Goal: Information Seeking & Learning: Learn about a topic

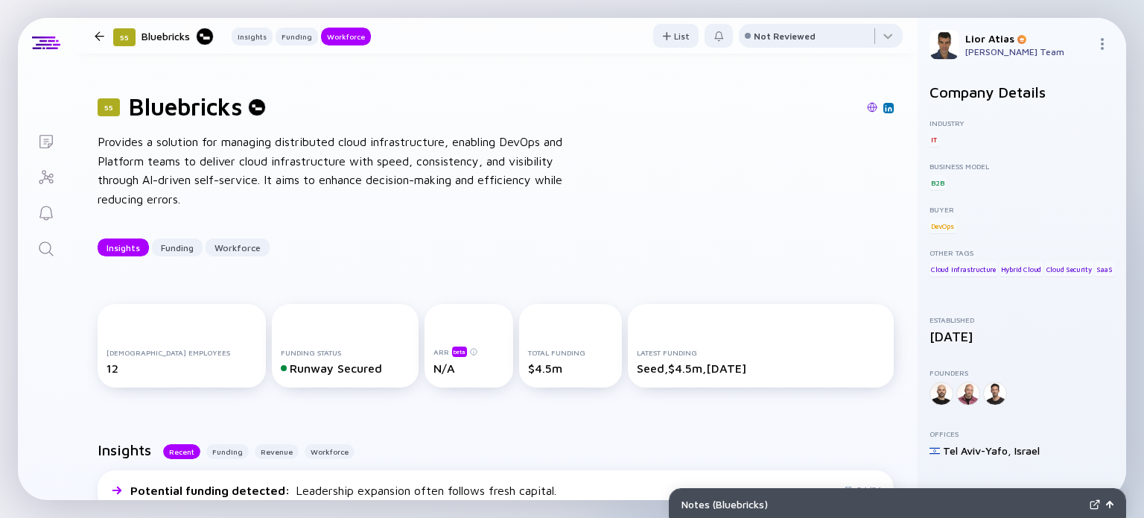
scroll to position [2044, 0]
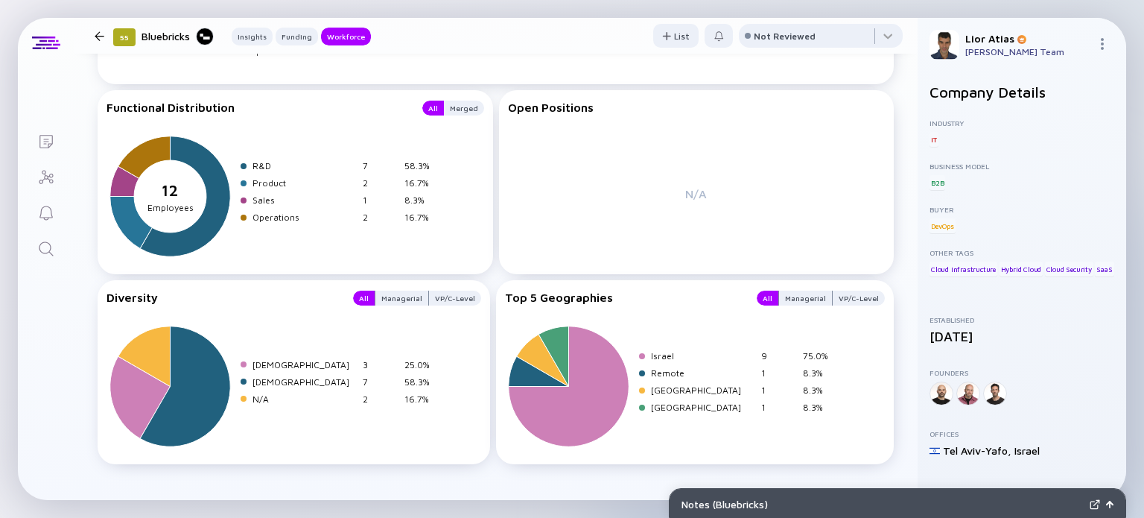
click at [101, 37] on div at bounding box center [100, 36] width 10 height 10
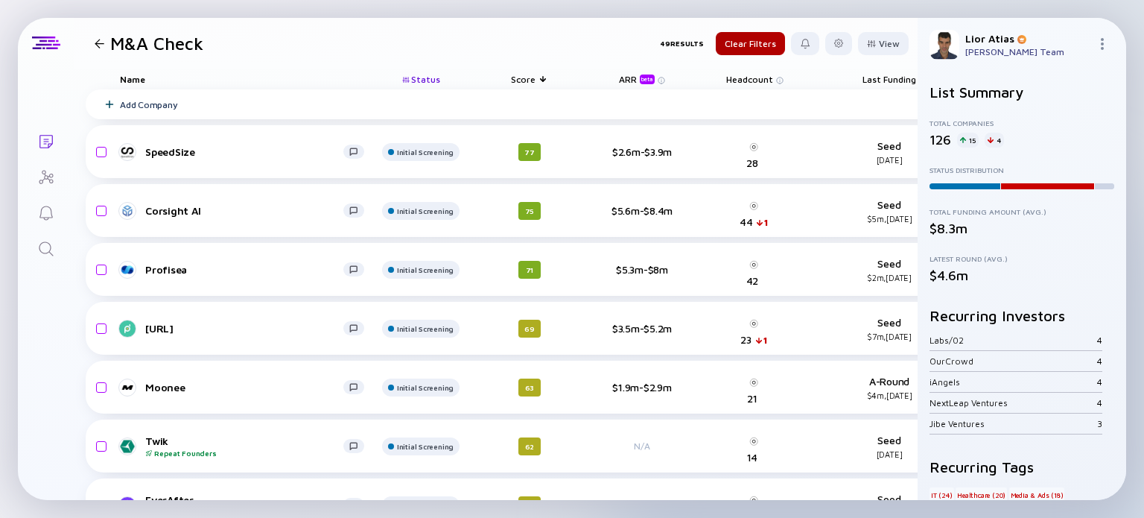
click at [48, 241] on icon "Search" at bounding box center [46, 249] width 18 height 18
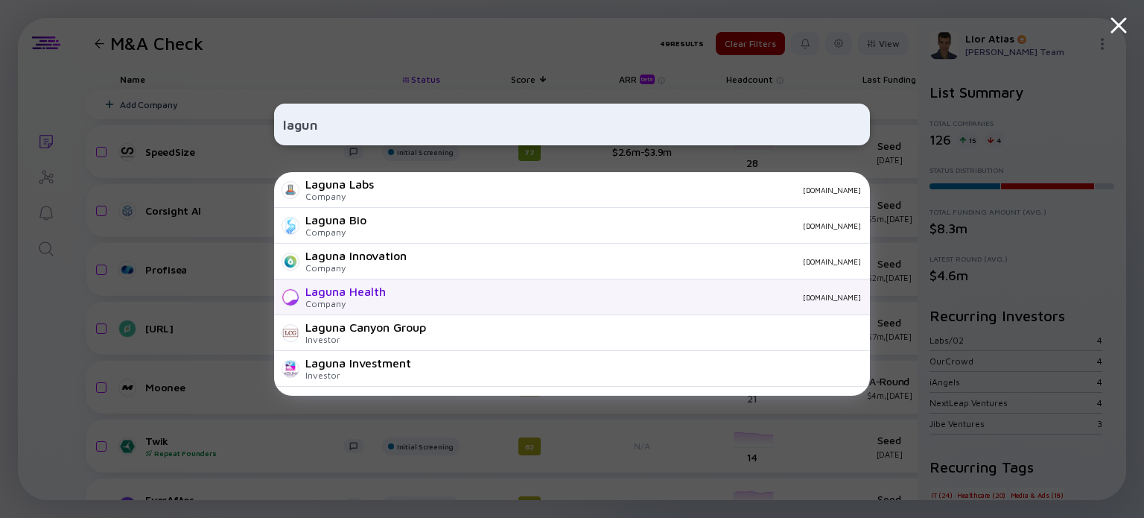
type input "lagun"
click at [426, 297] on div "[DOMAIN_NAME]" at bounding box center [629, 297] width 463 height 9
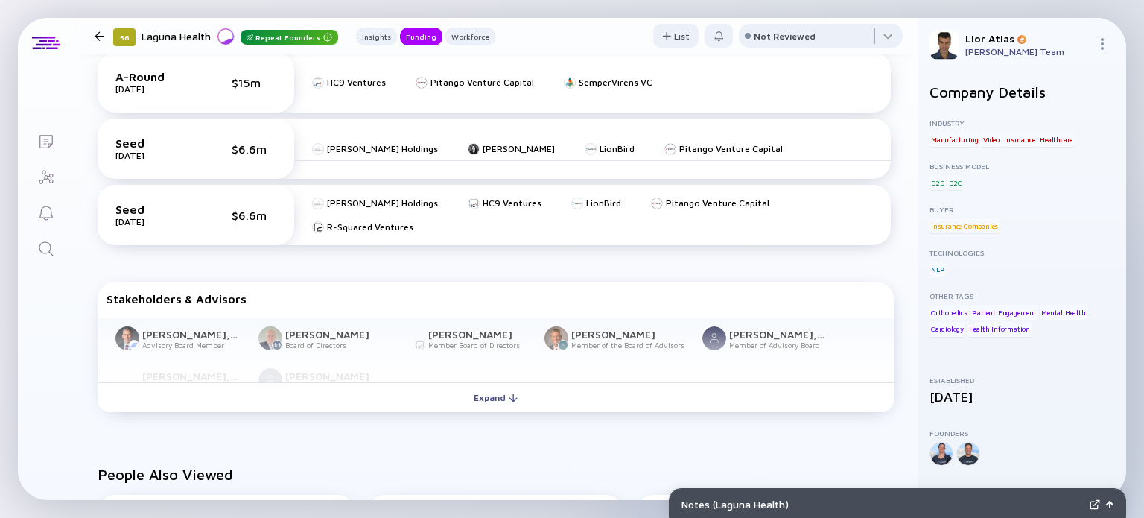
scroll to position [686, 0]
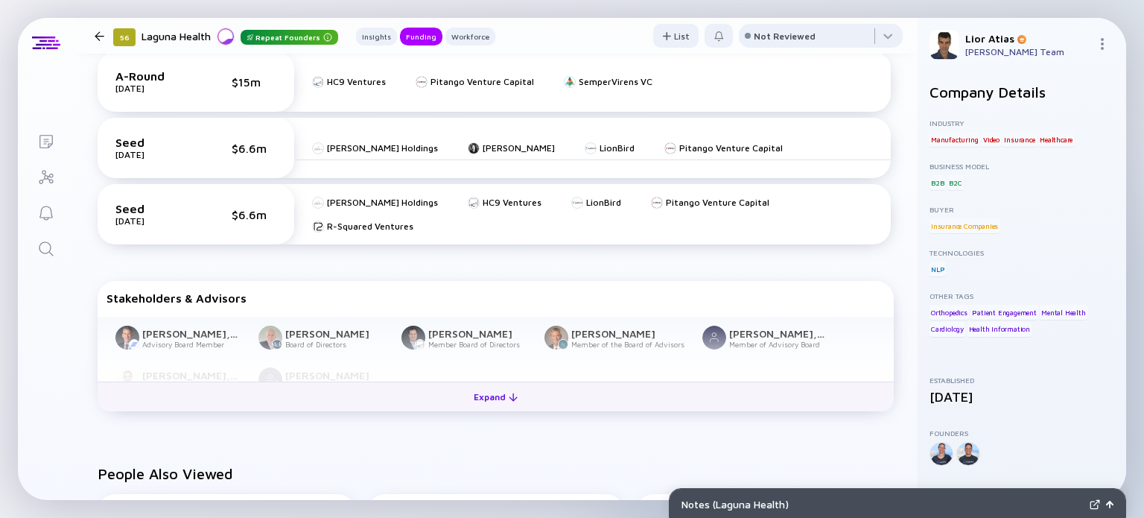
click at [509, 398] on div at bounding box center [513, 397] width 9 height 9
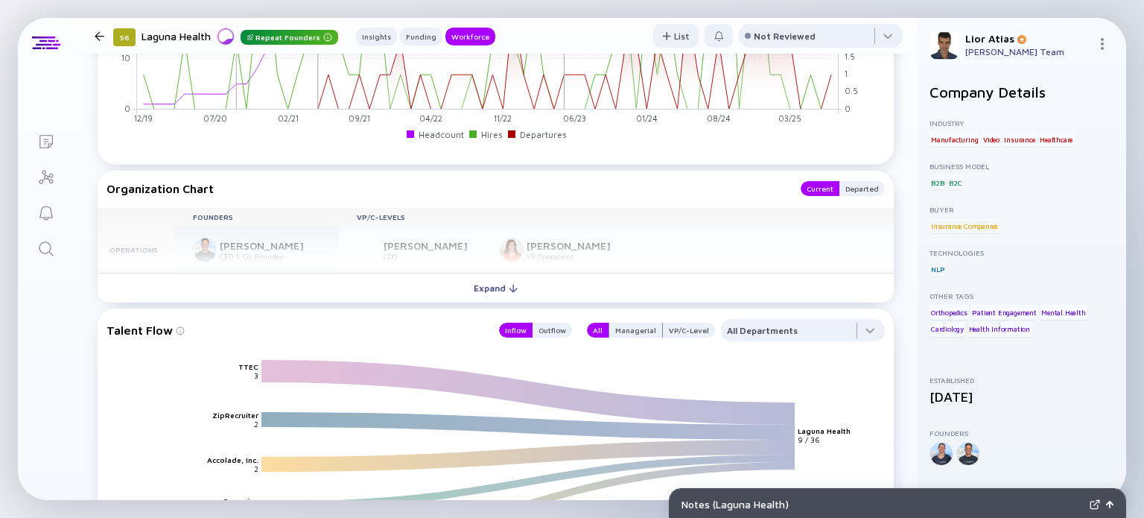
scroll to position [1677, 0]
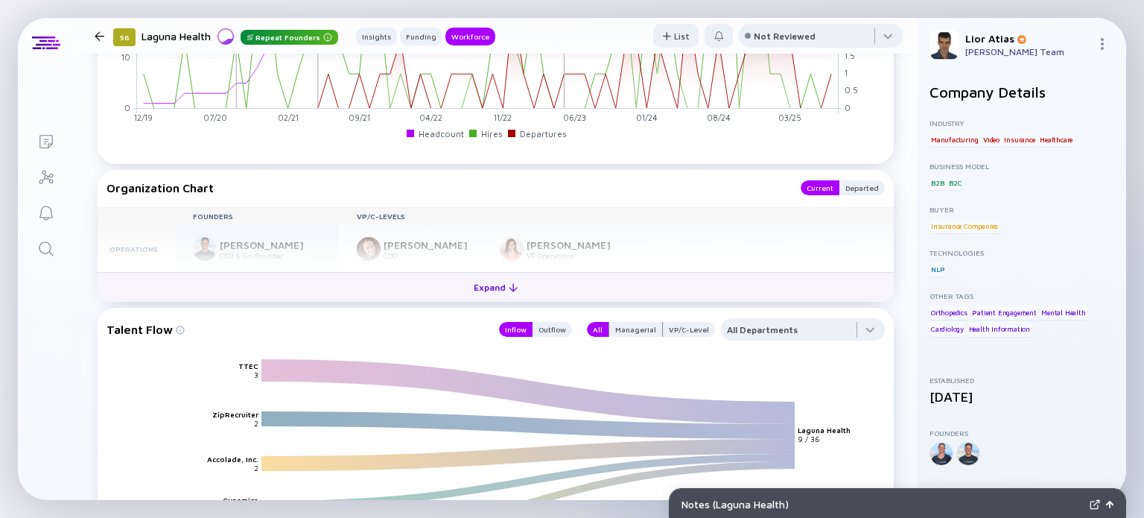
click at [465, 282] on div "Expand" at bounding box center [496, 287] width 62 height 23
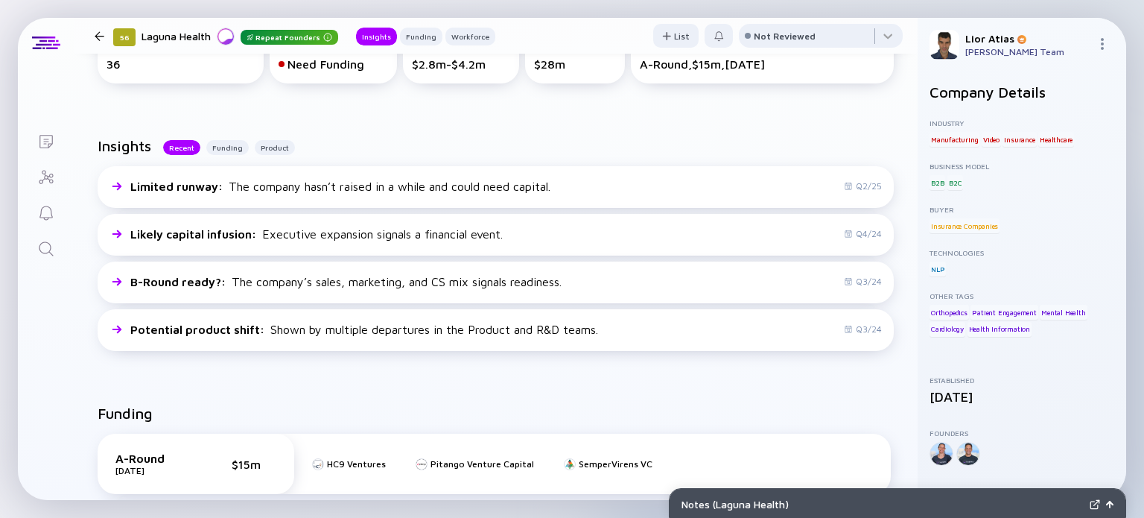
scroll to position [0, 0]
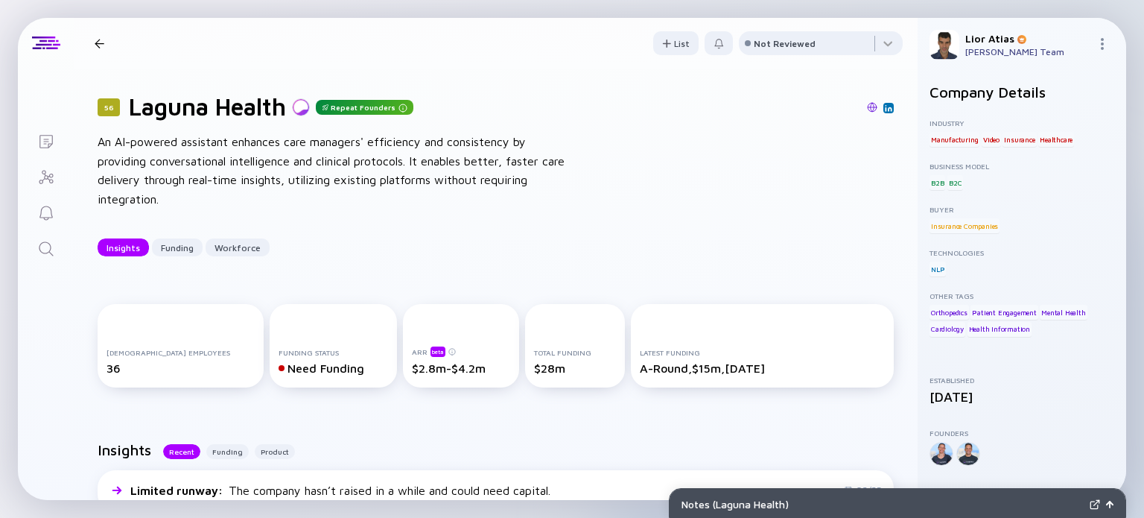
click at [39, 250] on icon "Search" at bounding box center [46, 249] width 18 height 18
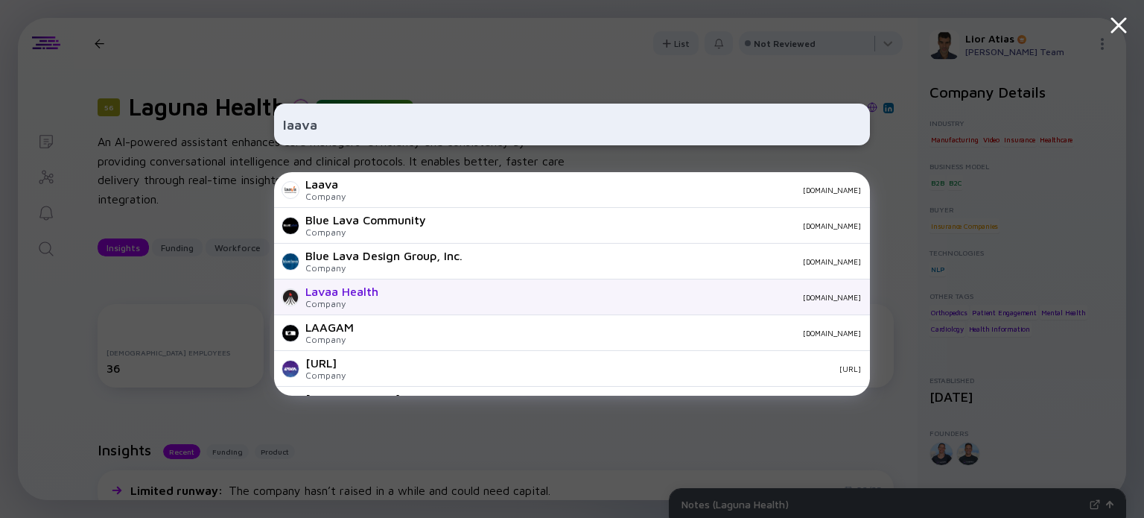
type input "laava"
click at [394, 294] on div "[DOMAIN_NAME]" at bounding box center [625, 297] width 471 height 9
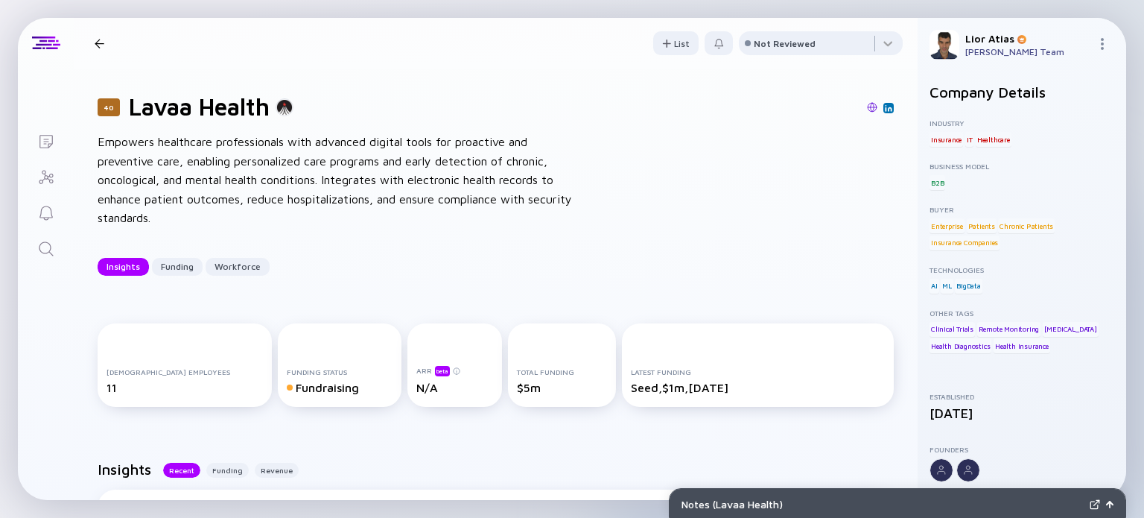
click at [100, 48] on div "40 Lavaa Health Insights Funding Workforce" at bounding box center [237, 44] width 297 height 20
click at [100, 42] on div at bounding box center [100, 44] width 10 height 10
